Goal: Task Accomplishment & Management: Use online tool/utility

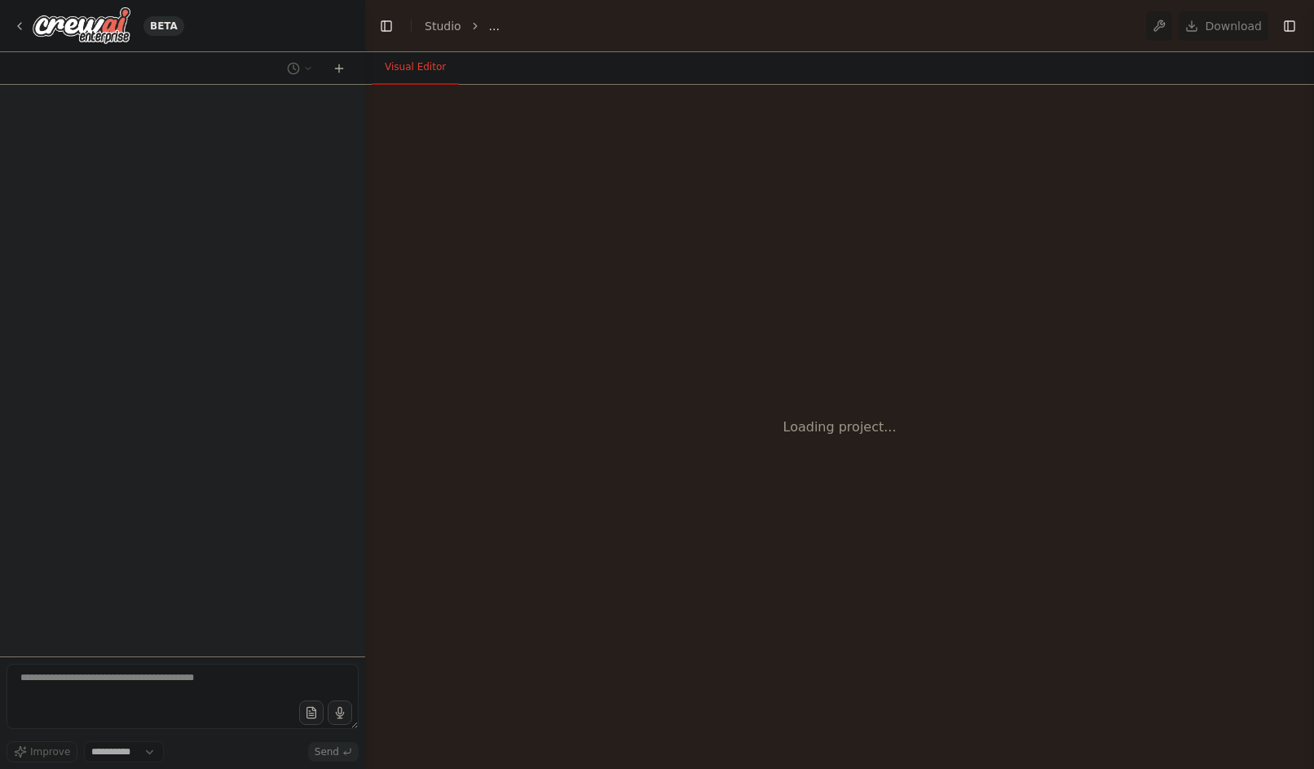
select select "****"
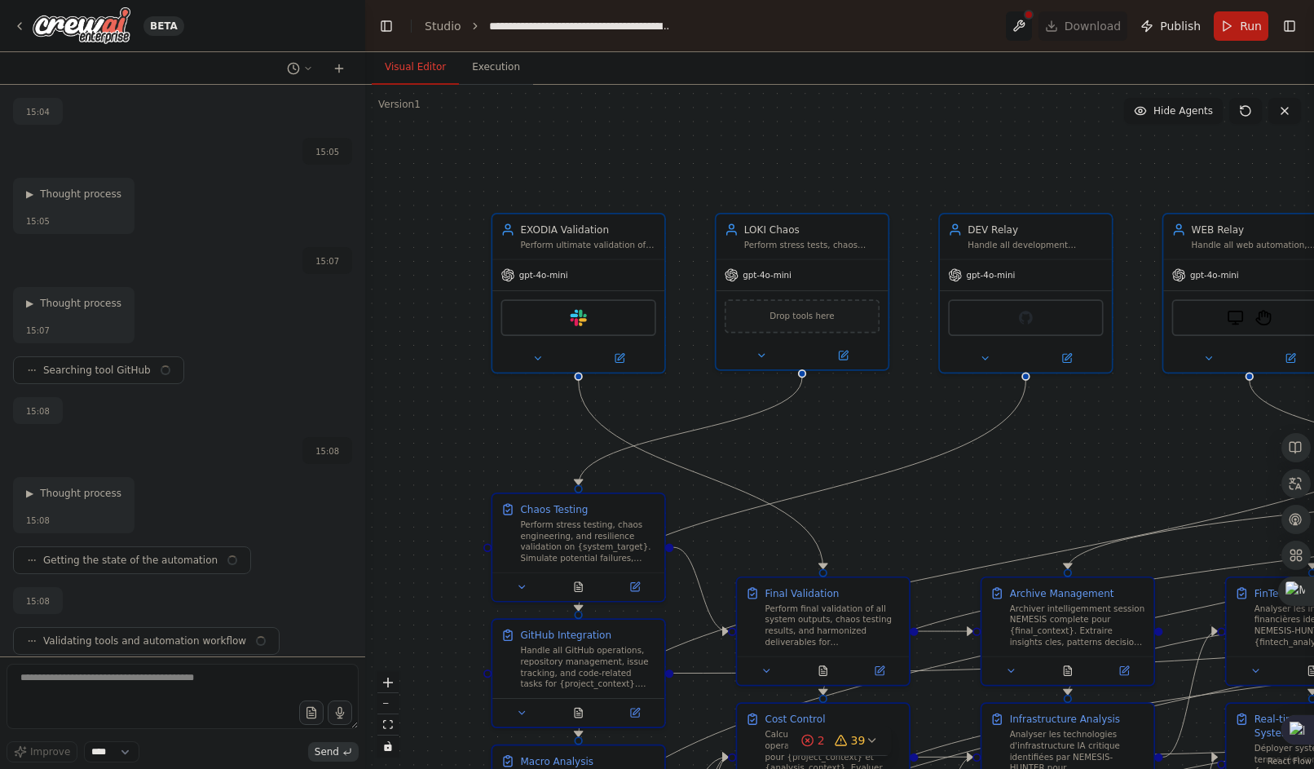
click at [395, 717] on button "fit view" at bounding box center [387, 724] width 21 height 21
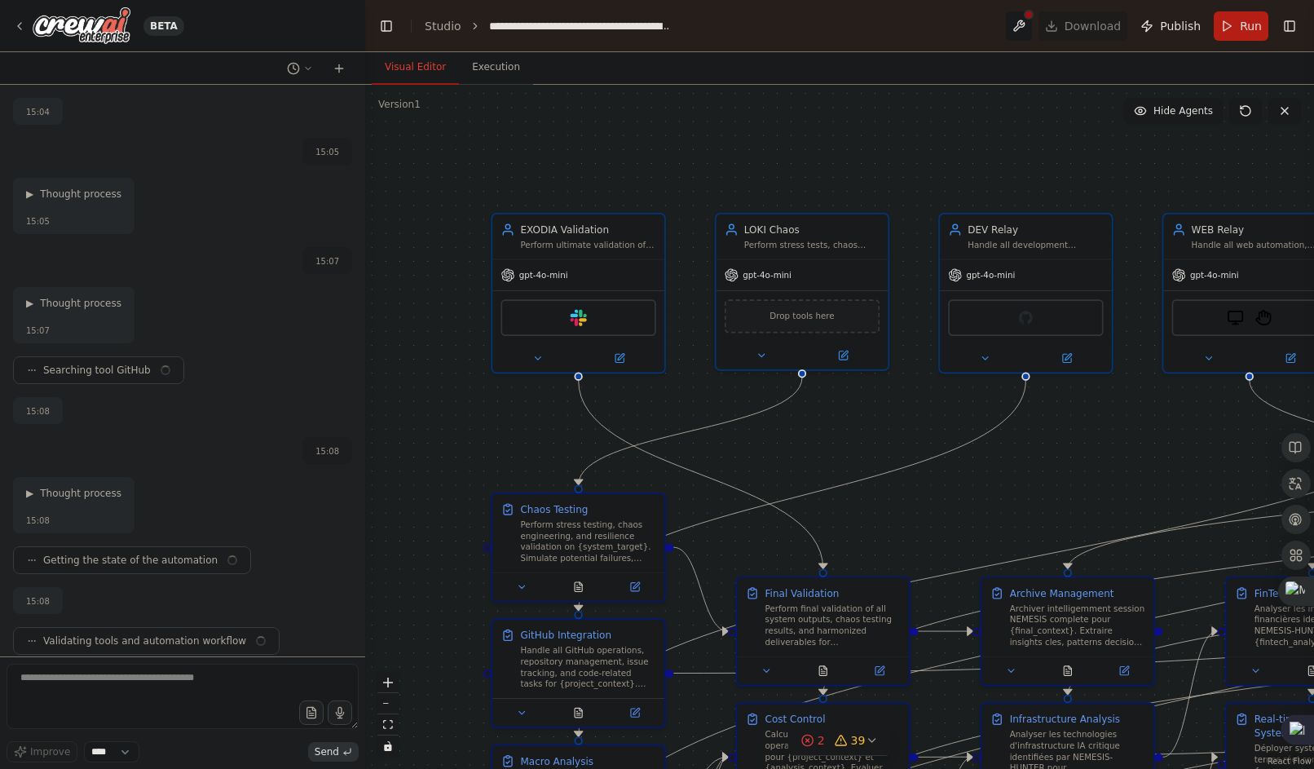
click at [384, 713] on button "zoom out" at bounding box center [387, 703] width 21 height 21
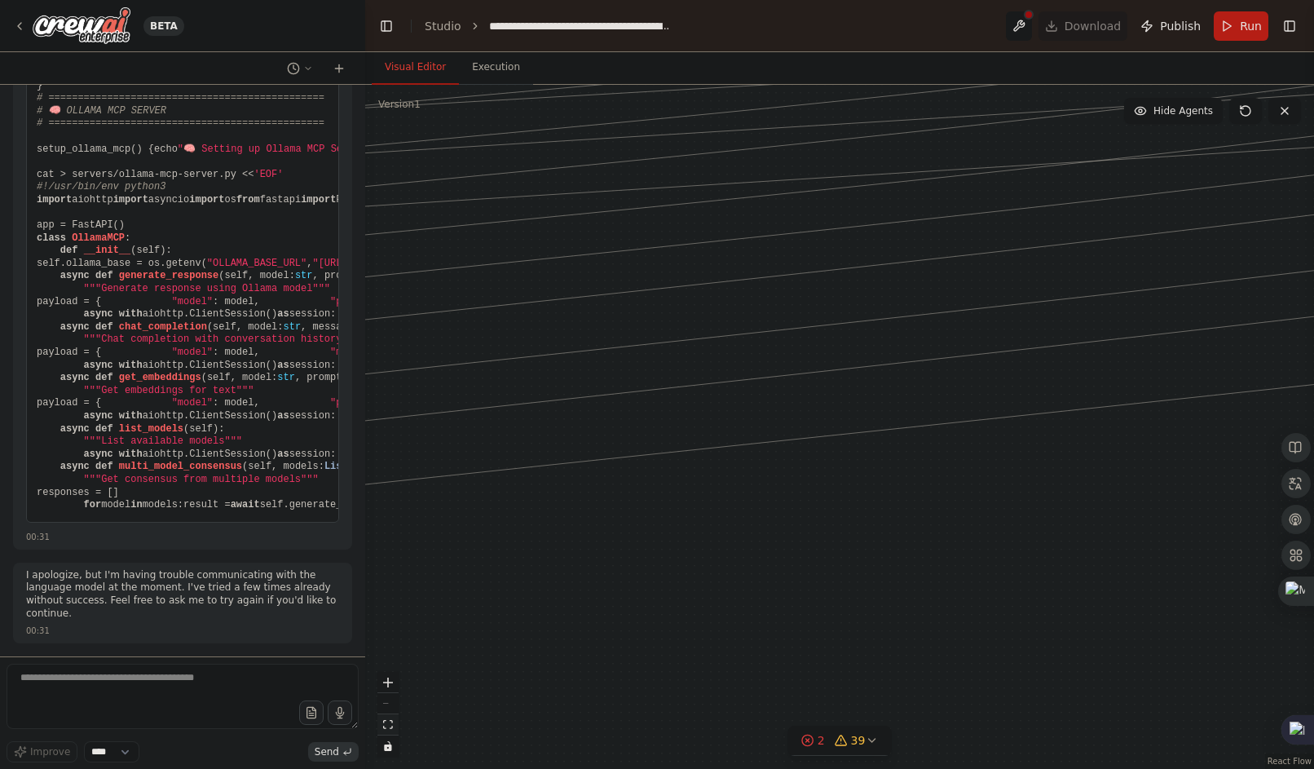
scroll to position [232020, 0]
drag, startPoint x: 660, startPoint y: 469, endPoint x: 428, endPoint y: 652, distance: 295.4
click at [867, 714] on div ".deletable-edge-delete-btn { width: 20px; height: 20px; border: 0px solid #ffff…" at bounding box center [839, 427] width 949 height 684
click at [898, 470] on div ".deletable-edge-delete-btn { width: 20px; height: 20px; border: 0px solid #ffff…" at bounding box center [839, 427] width 949 height 684
click at [390, 706] on div "React Flow controls" at bounding box center [387, 714] width 21 height 85
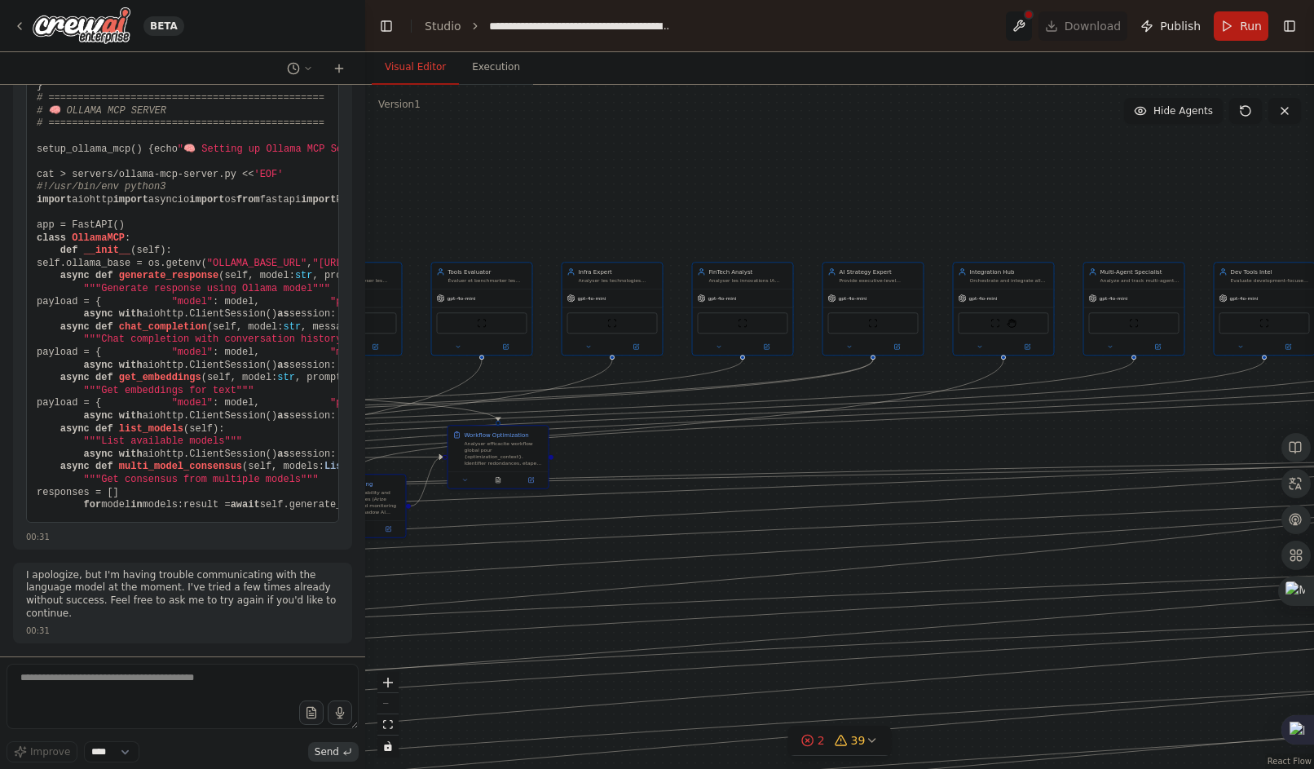
drag, startPoint x: 627, startPoint y: 480, endPoint x: 1349, endPoint y: 545, distance: 725.2
click at [1313, 545] on html "BETA Hello! I'm the CrewAI assistant. What kind of automation do you want to bu…" at bounding box center [657, 384] width 1314 height 769
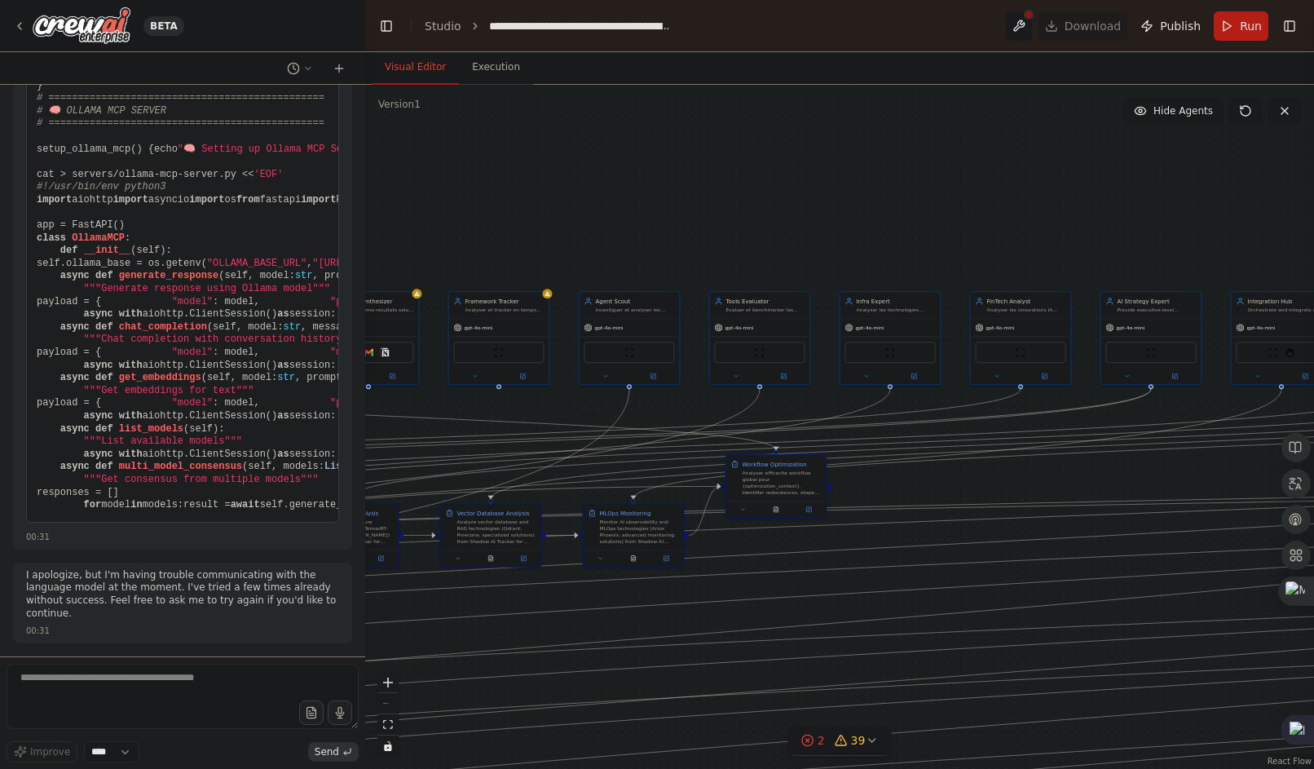
drag, startPoint x: 938, startPoint y: 458, endPoint x: 1349, endPoint y: 452, distance: 411.8
click at [1313, 452] on html "BETA Hello! I'm the CrewAI assistant. What kind of automation do you want to bu…" at bounding box center [657, 384] width 1314 height 769
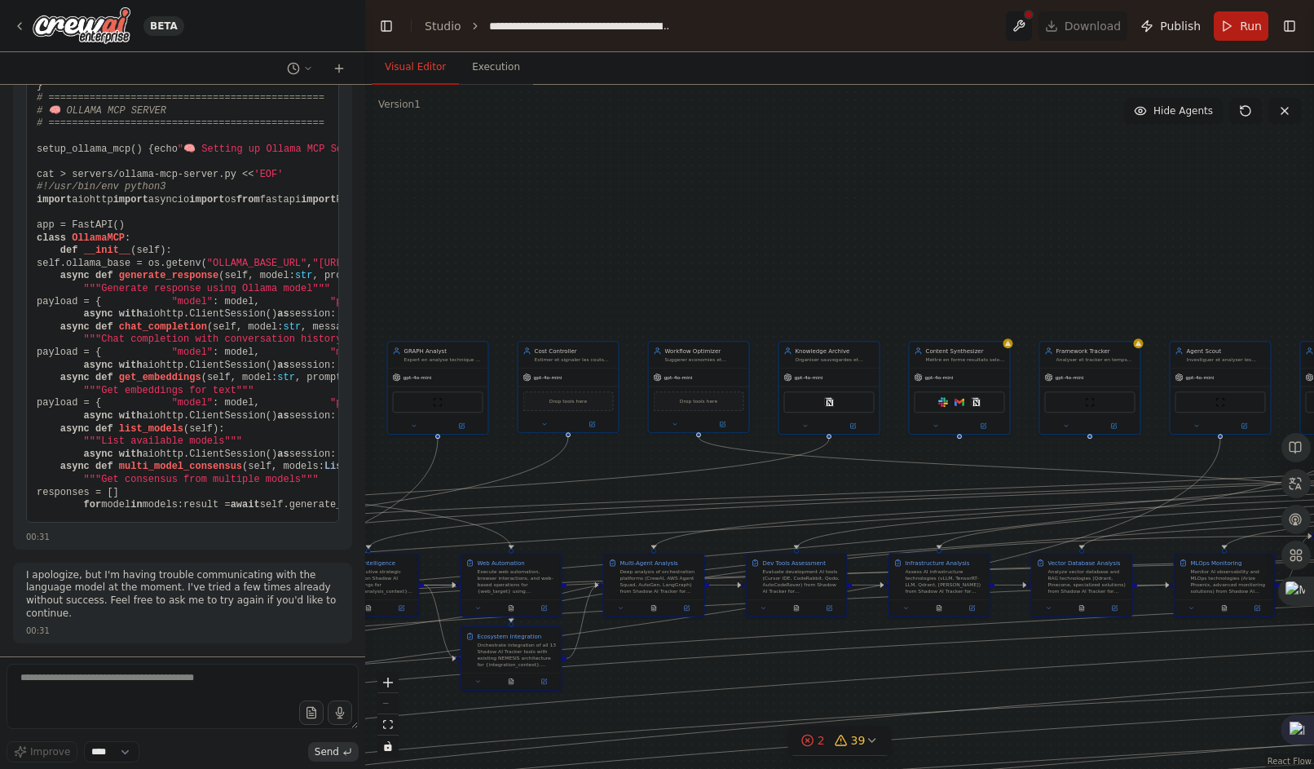
drag, startPoint x: 601, startPoint y: 395, endPoint x: 1058, endPoint y: 481, distance: 465.3
click at [1058, 481] on div ".deletable-edge-delete-btn { width: 20px; height: 20px; border: 0px solid #ffff…" at bounding box center [839, 427] width 949 height 684
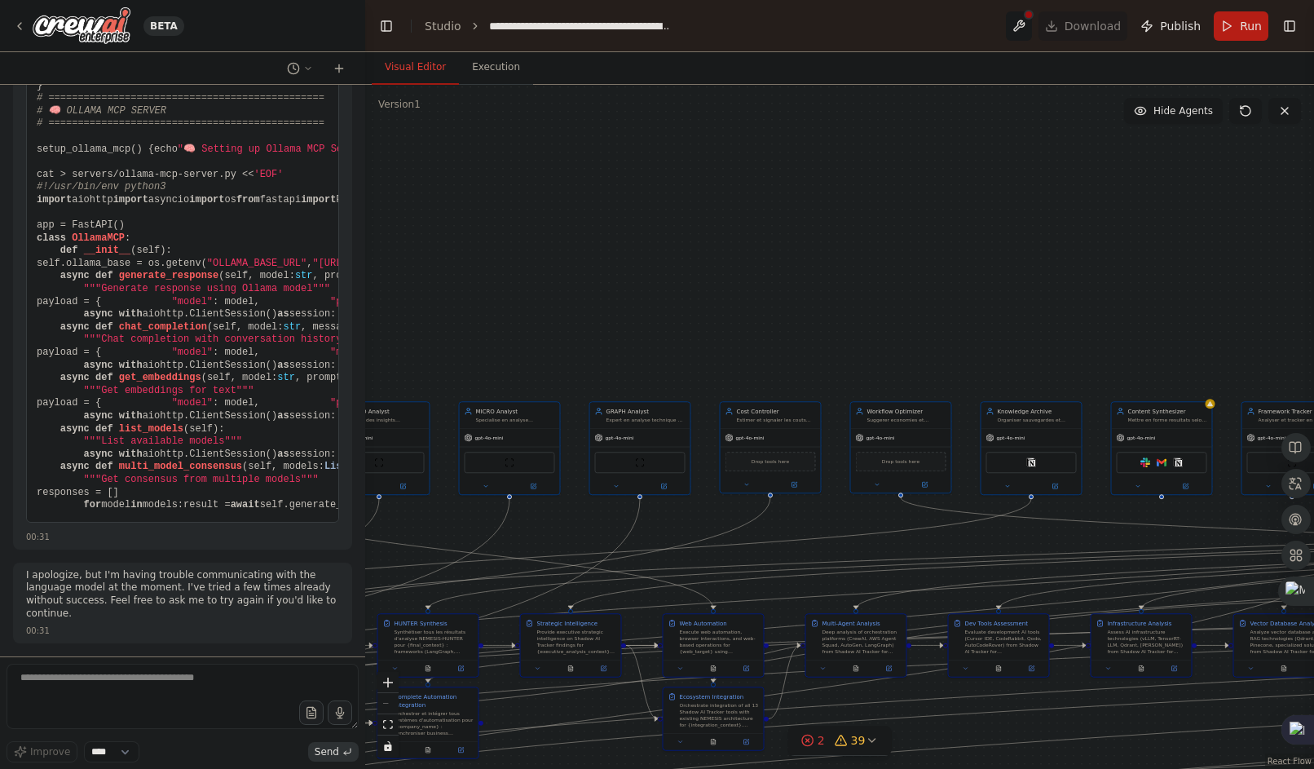
drag, startPoint x: 900, startPoint y: 477, endPoint x: 1349, endPoint y: 480, distance: 449.2
click at [1313, 480] on html "BETA Hello! I'm the CrewAI assistant. What kind of automation do you want to bu…" at bounding box center [657, 384] width 1314 height 769
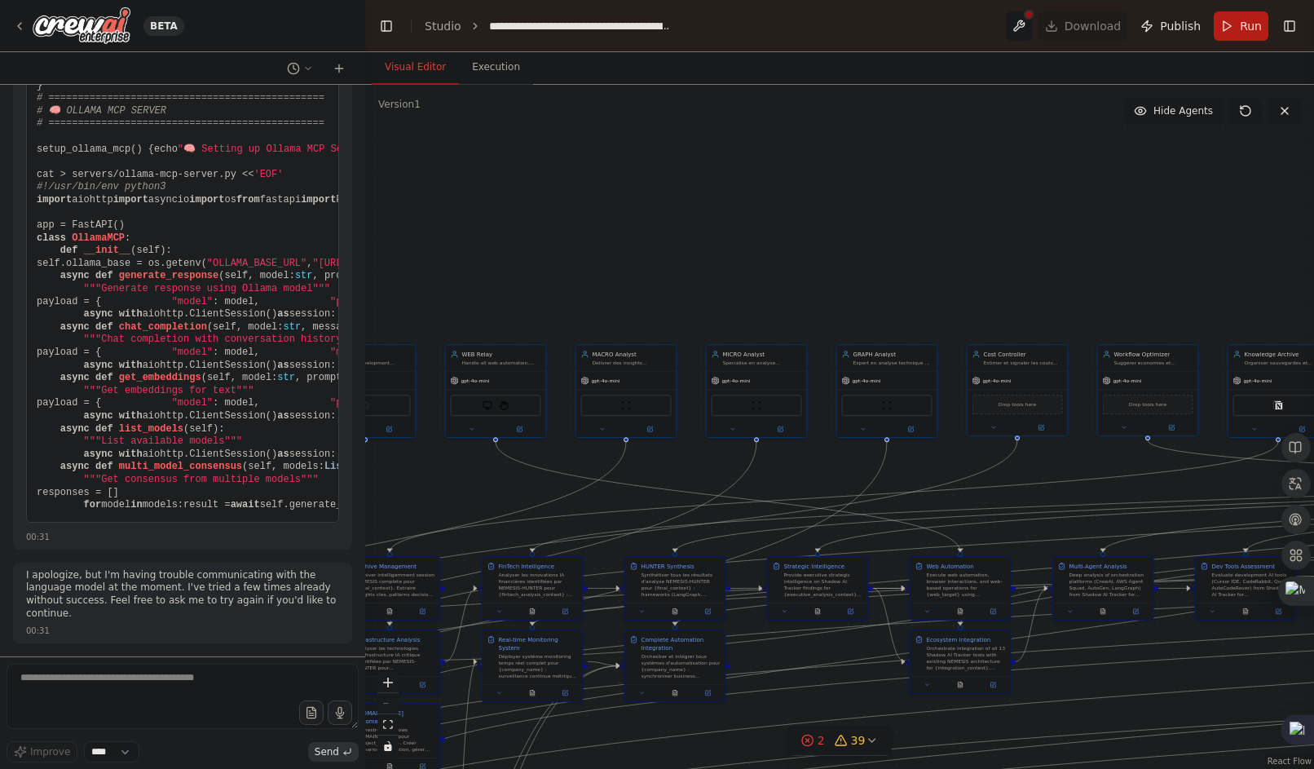
drag, startPoint x: 925, startPoint y: 512, endPoint x: 1149, endPoint y: 204, distance: 380.6
click at [1149, 204] on div ".deletable-edge-delete-btn { width: 20px; height: 20px; border: 0px solid #ffff…" at bounding box center [839, 427] width 949 height 684
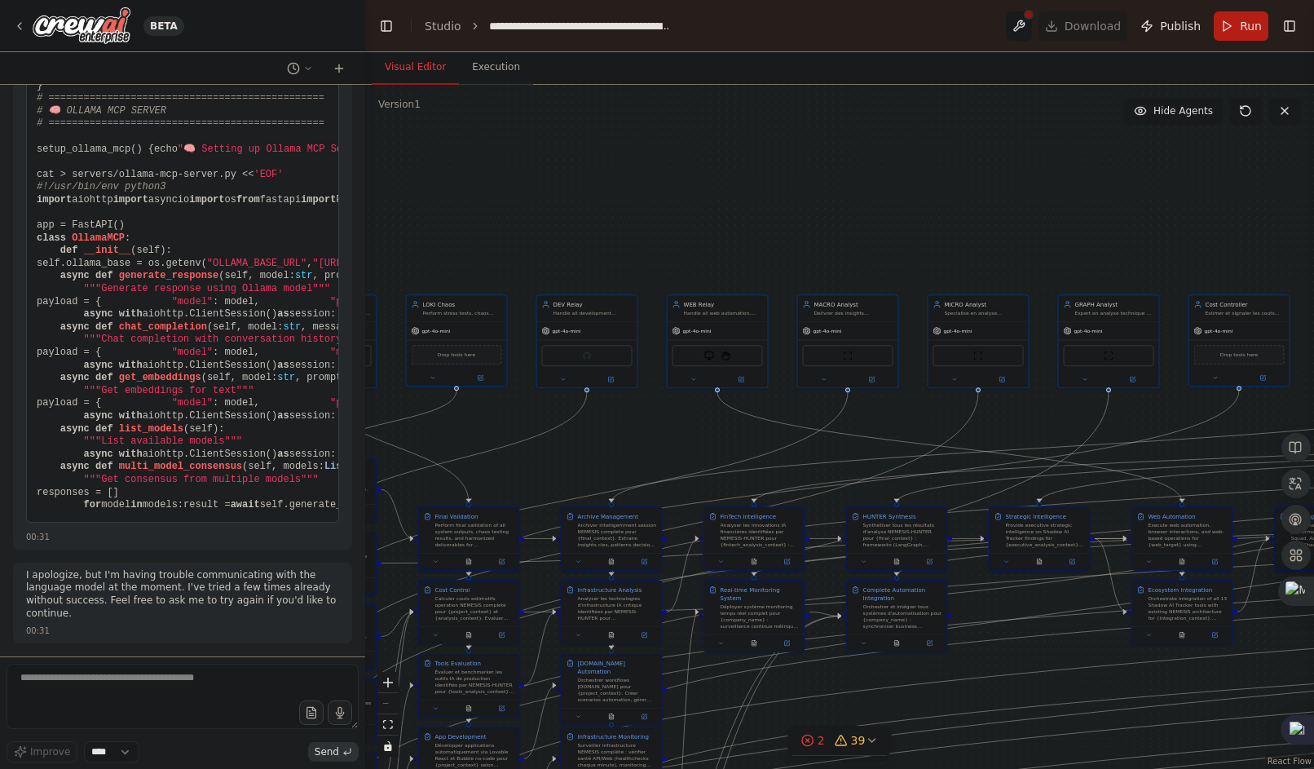
drag, startPoint x: 829, startPoint y: 188, endPoint x: 1114, endPoint y: 93, distance: 300.9
click at [1114, 93] on div ".deletable-edge-delete-btn { width: 20px; height: 20px; border: 0px solid #ffff…" at bounding box center [839, 427] width 949 height 684
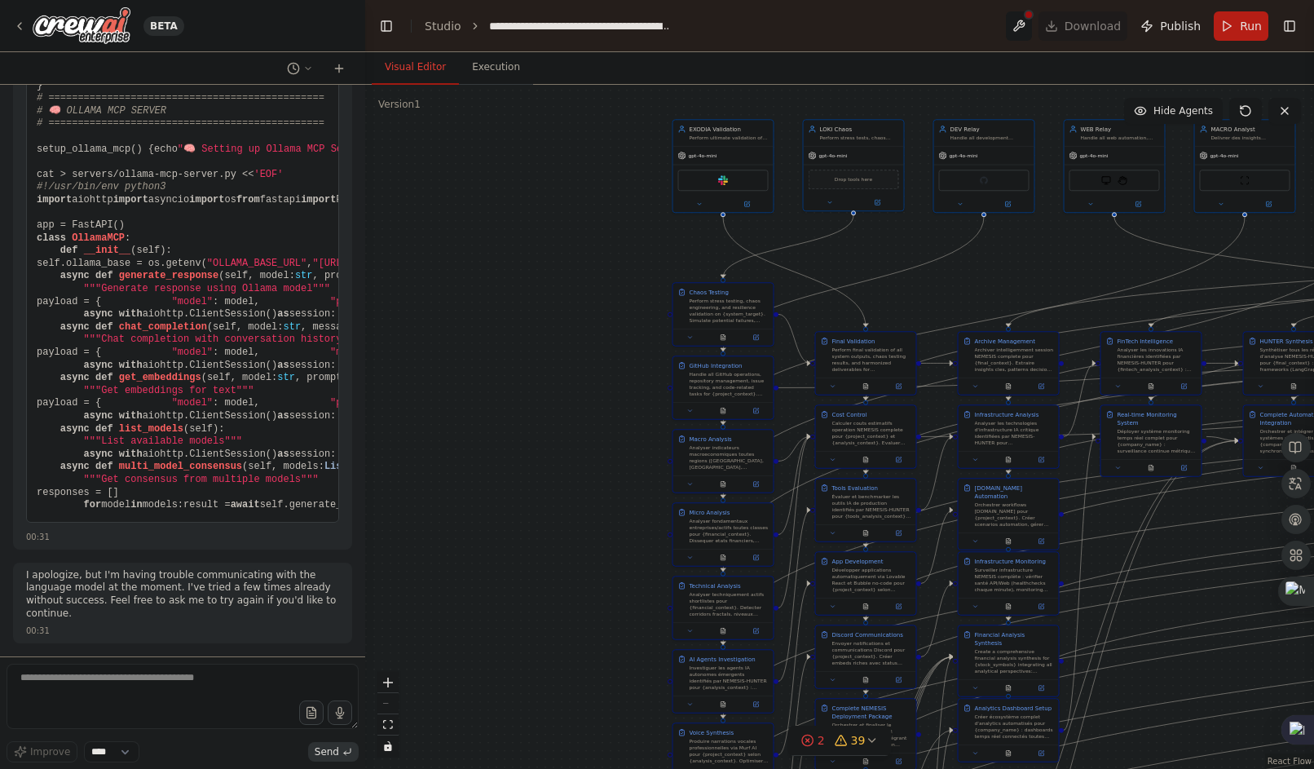
drag, startPoint x: 726, startPoint y: 408, endPoint x: 1059, endPoint y: 278, distance: 357.7
click at [1059, 278] on div ".deletable-edge-delete-btn { width: 20px; height: 20px; border: 0px solid #ffff…" at bounding box center [839, 427] width 949 height 684
drag, startPoint x: 1132, startPoint y: 567, endPoint x: 1124, endPoint y: 305, distance: 262.6
click at [1124, 305] on div ".deletable-edge-delete-btn { width: 20px; height: 20px; border: 0px solid #ffff…" at bounding box center [839, 427] width 949 height 684
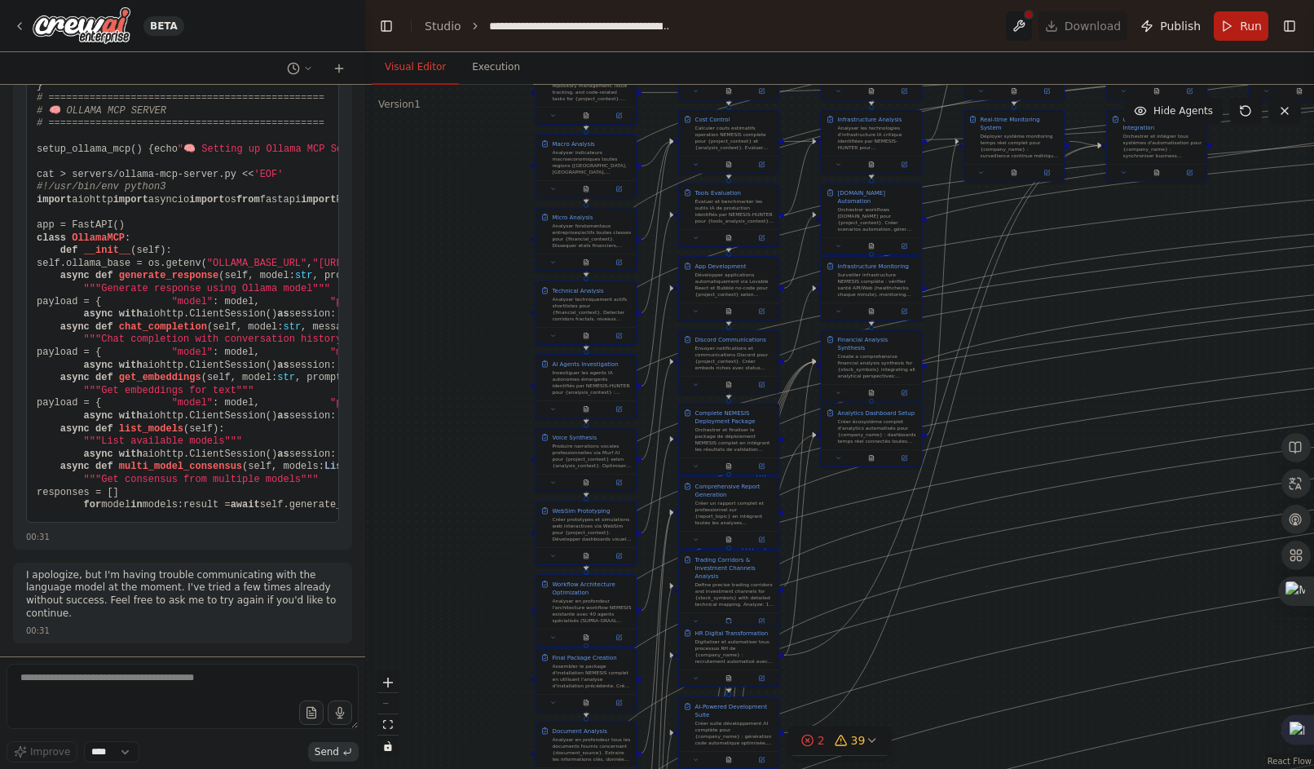
drag, startPoint x: 1045, startPoint y: 254, endPoint x: 881, endPoint y: -47, distance: 343.3
click at [881, 0] on html "BETA Hello! I'm the CrewAI assistant. What kind of automation do you want to bu…" at bounding box center [657, 384] width 1314 height 769
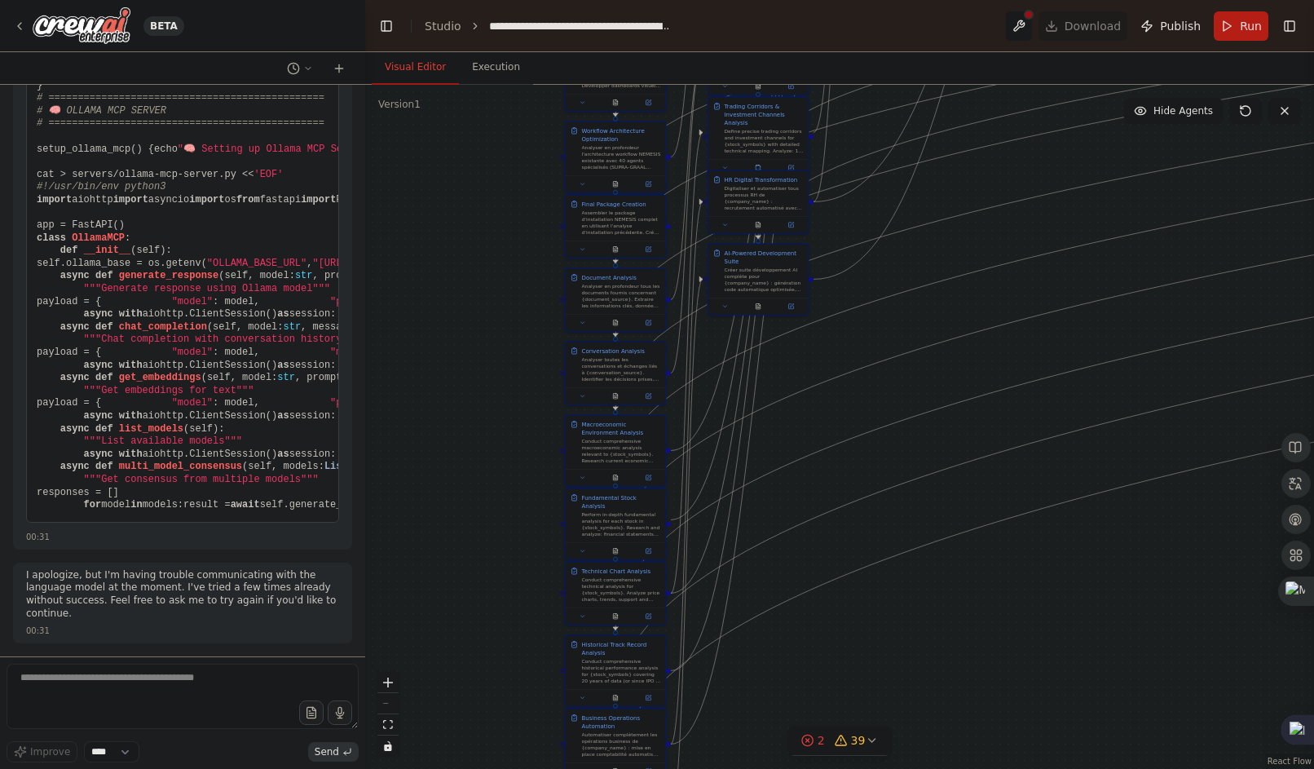
drag, startPoint x: 976, startPoint y: 388, endPoint x: 1030, endPoint y: -59, distance: 450.0
click at [1030, 0] on html "BETA Hello! I'm the CrewAI assistant. What kind of automation do you want to bu…" at bounding box center [657, 384] width 1314 height 769
